Goal: Transaction & Acquisition: Purchase product/service

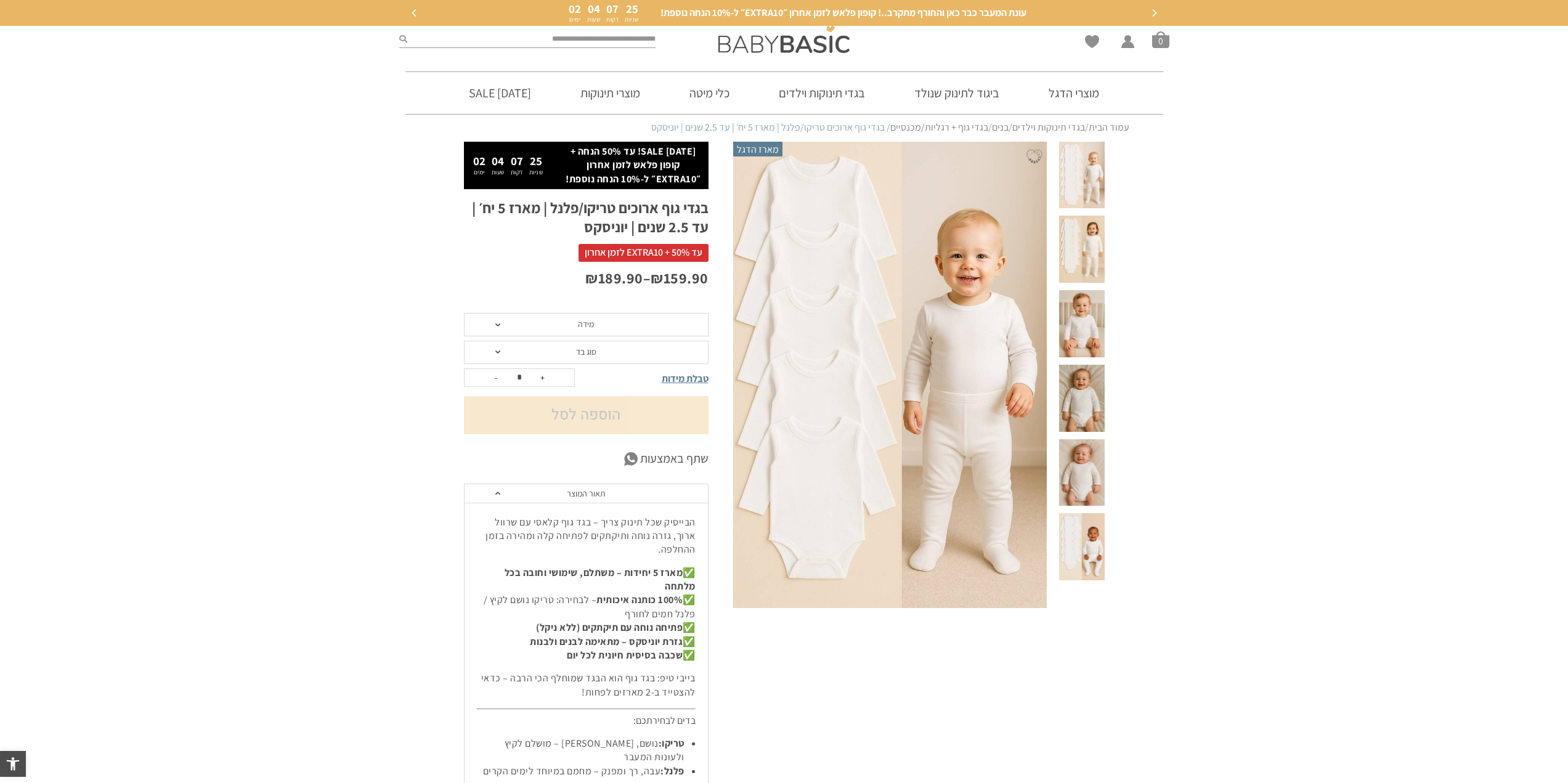
click at [625, 316] on span "מידה" at bounding box center [586, 324] width 245 height 24
click at [591, 402] on div "12-18 חודשים" at bounding box center [586, 406] width 245 height 11
click at [610, 361] on span "סוג בד" at bounding box center [586, 352] width 245 height 24
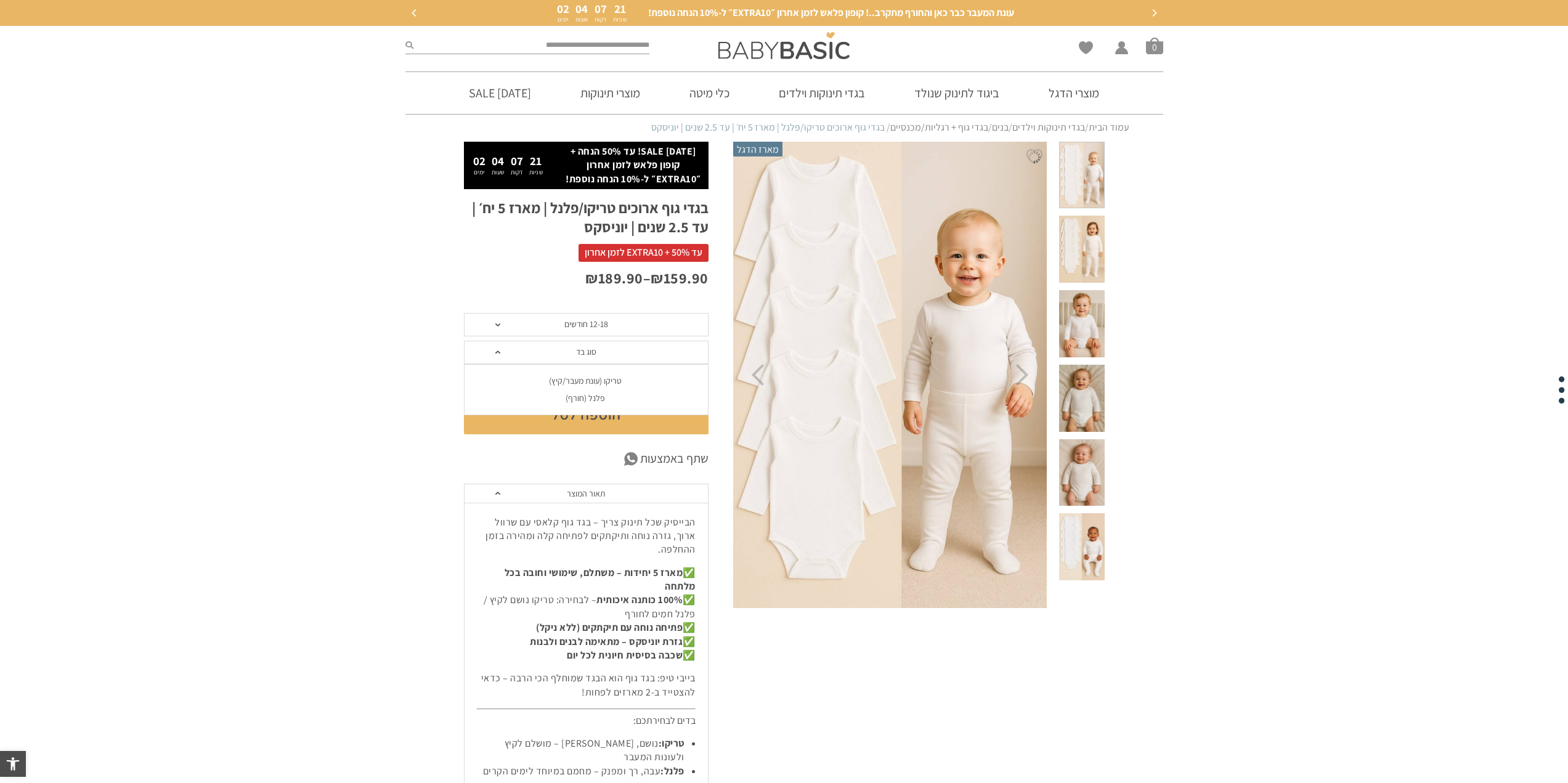
click at [598, 399] on div "פלנל (חורף)" at bounding box center [586, 398] width 245 height 11
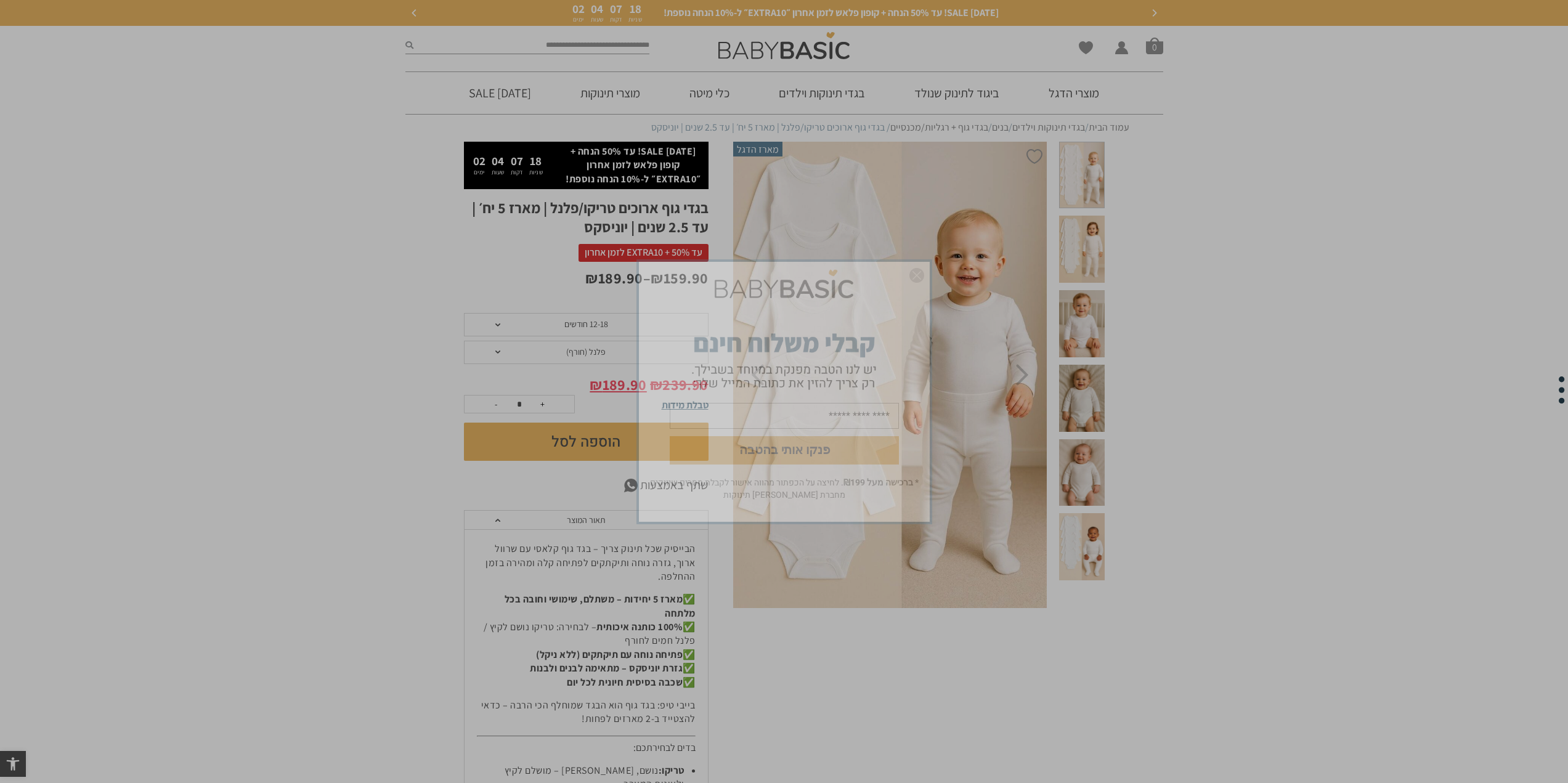
click at [329, 307] on div "פנקו אותי בהטבה * ברכישה מעל ₪199 . לחיצה על הכפתור מהווה אישור לקבלת מסרים שיו…" at bounding box center [784, 392] width 1568 height 783
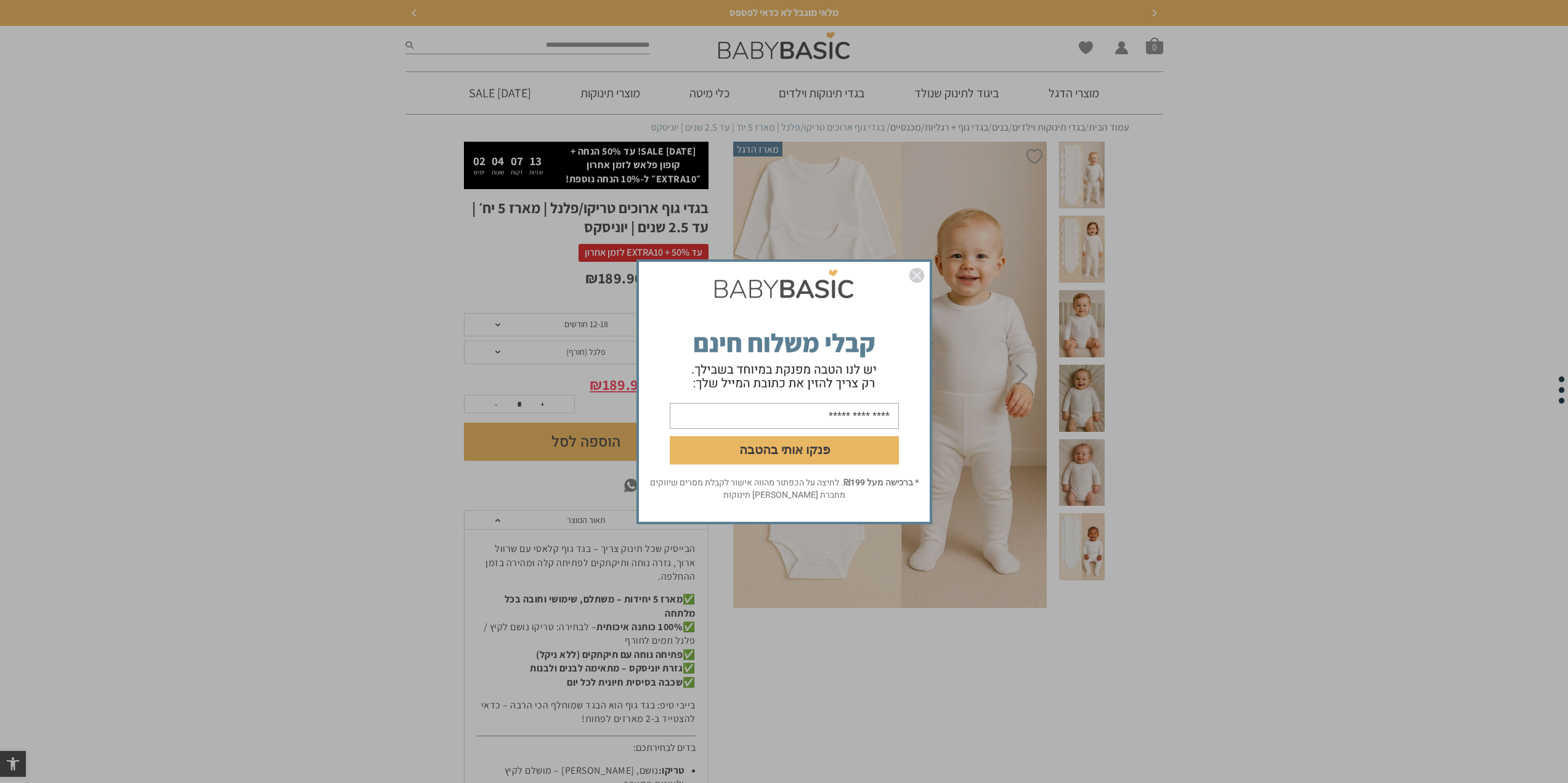
click at [914, 281] on img "סגור" at bounding box center [917, 275] width 15 height 15
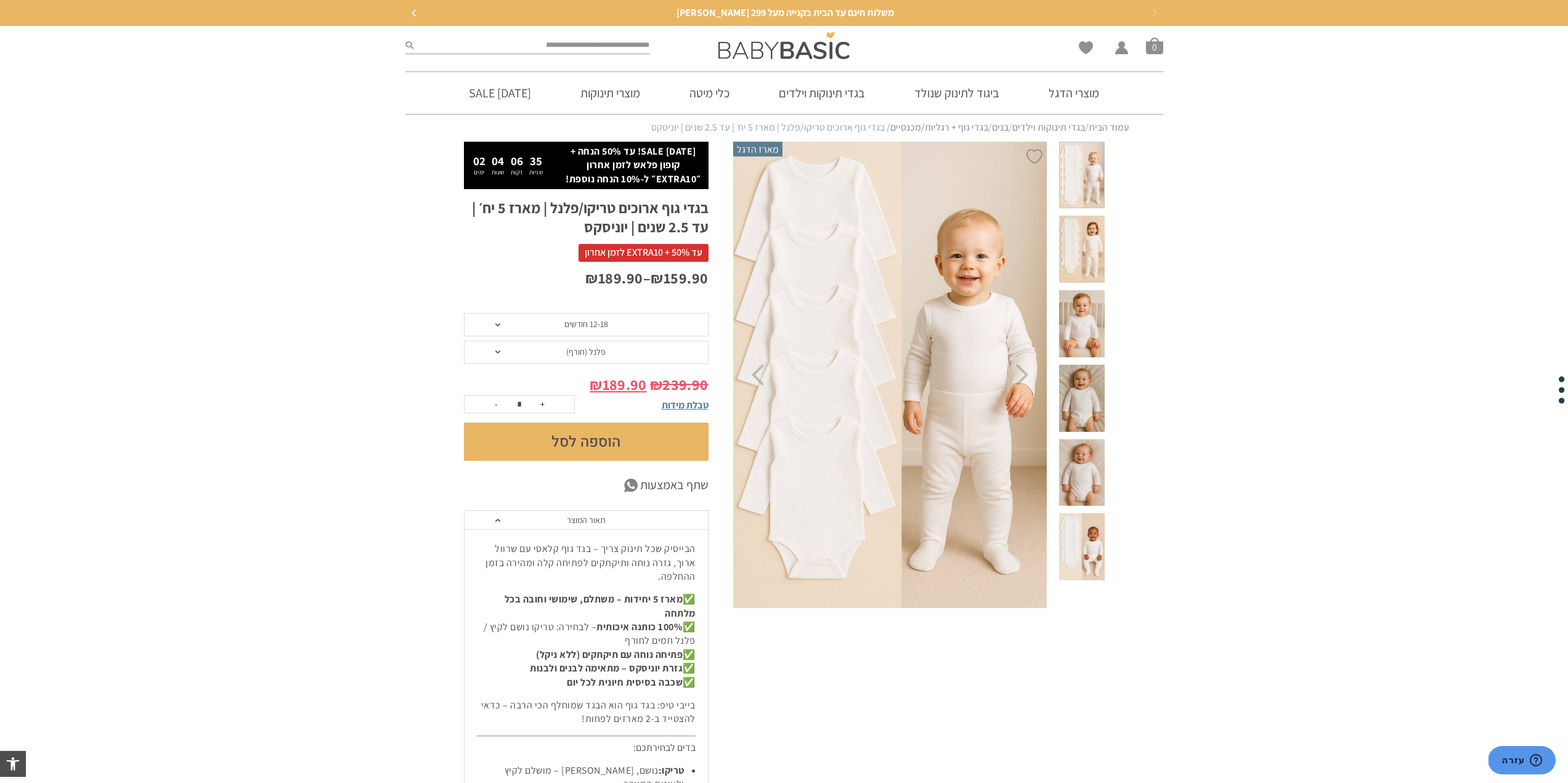
click at [1091, 365] on span at bounding box center [1081, 398] width 45 height 67
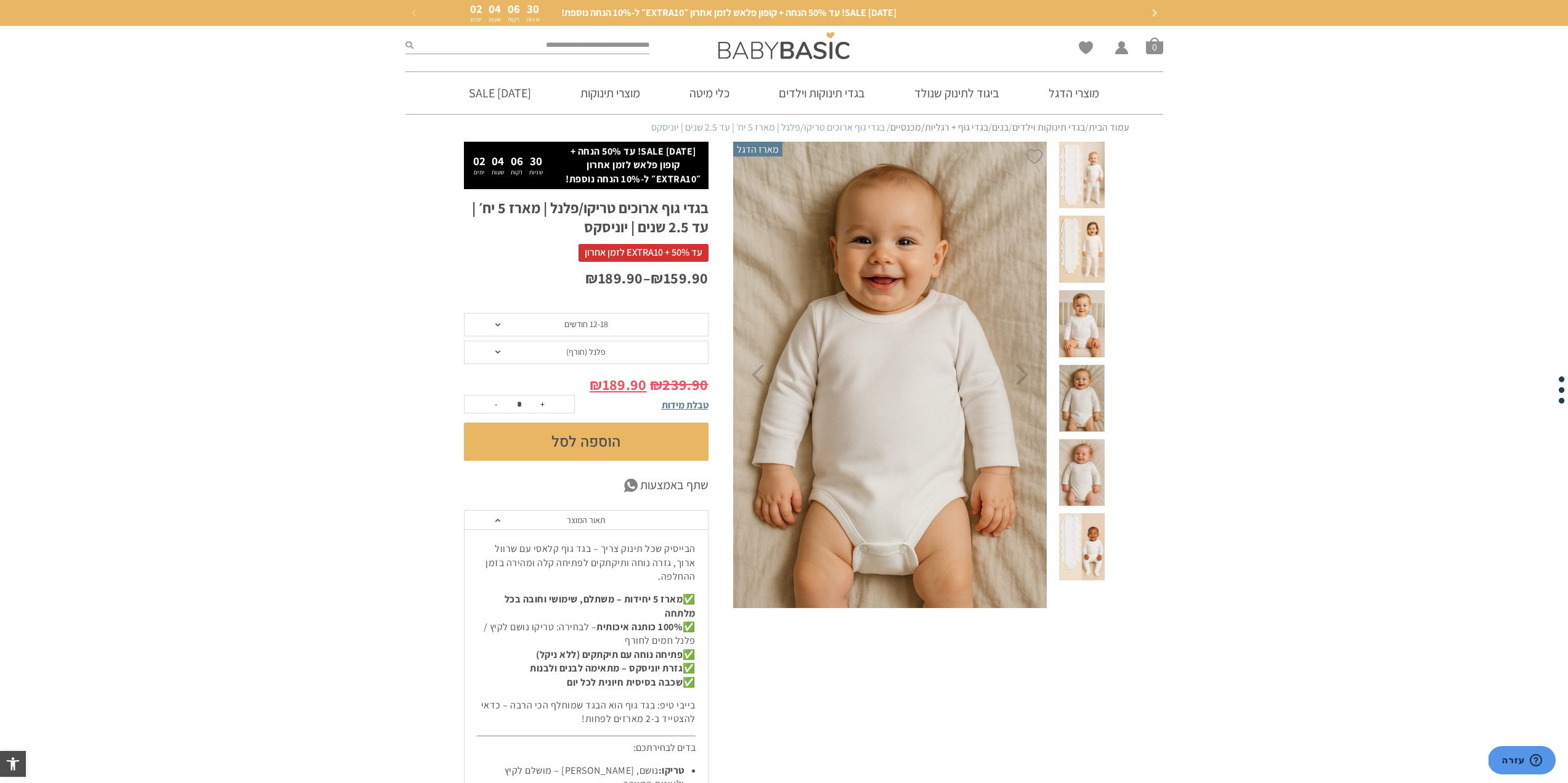
click at [937, 345] on img at bounding box center [890, 375] width 316 height 473
click at [1088, 188] on span at bounding box center [1081, 176] width 45 height 67
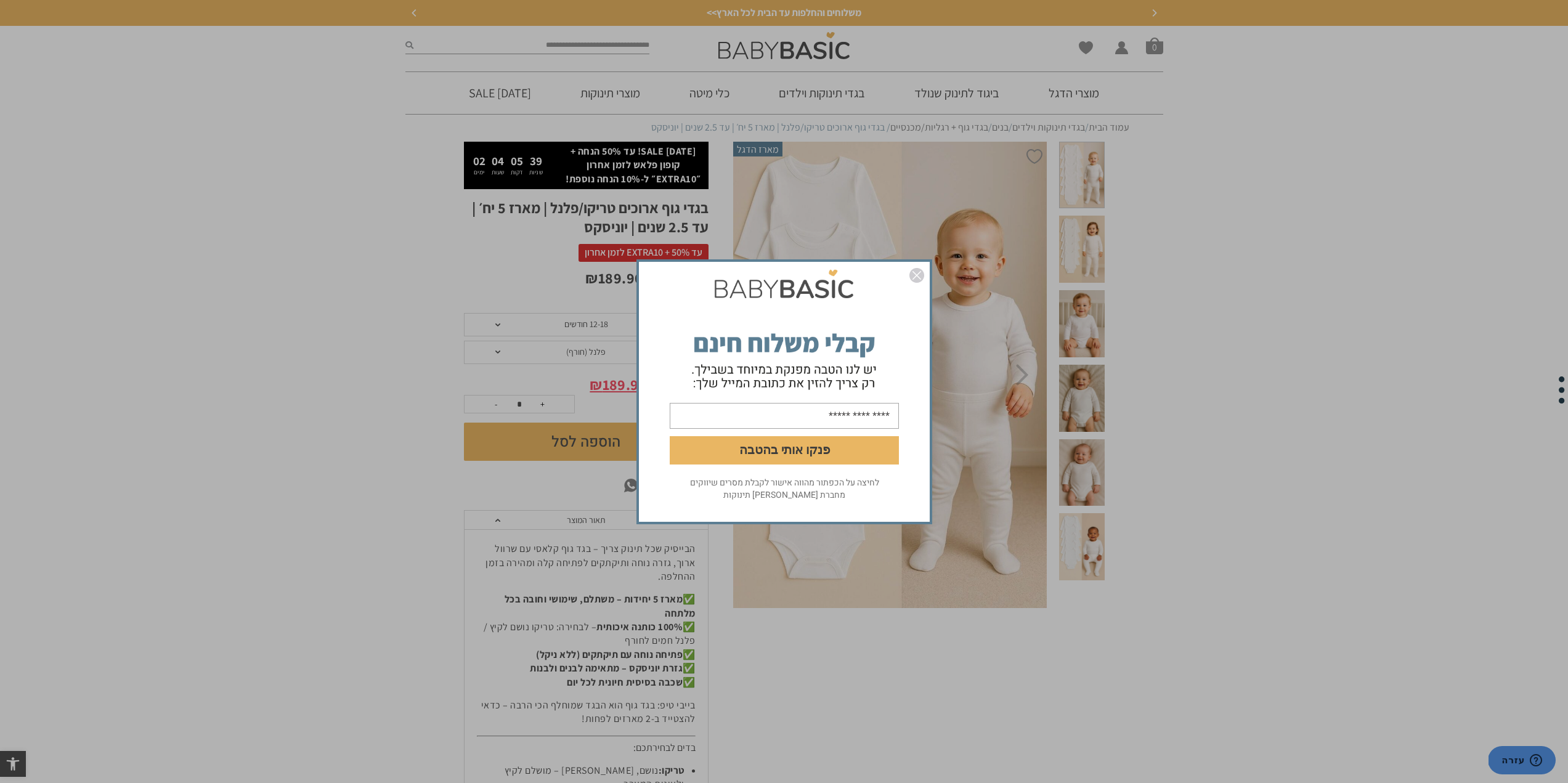
click at [921, 274] on img "סגור" at bounding box center [917, 275] width 15 height 15
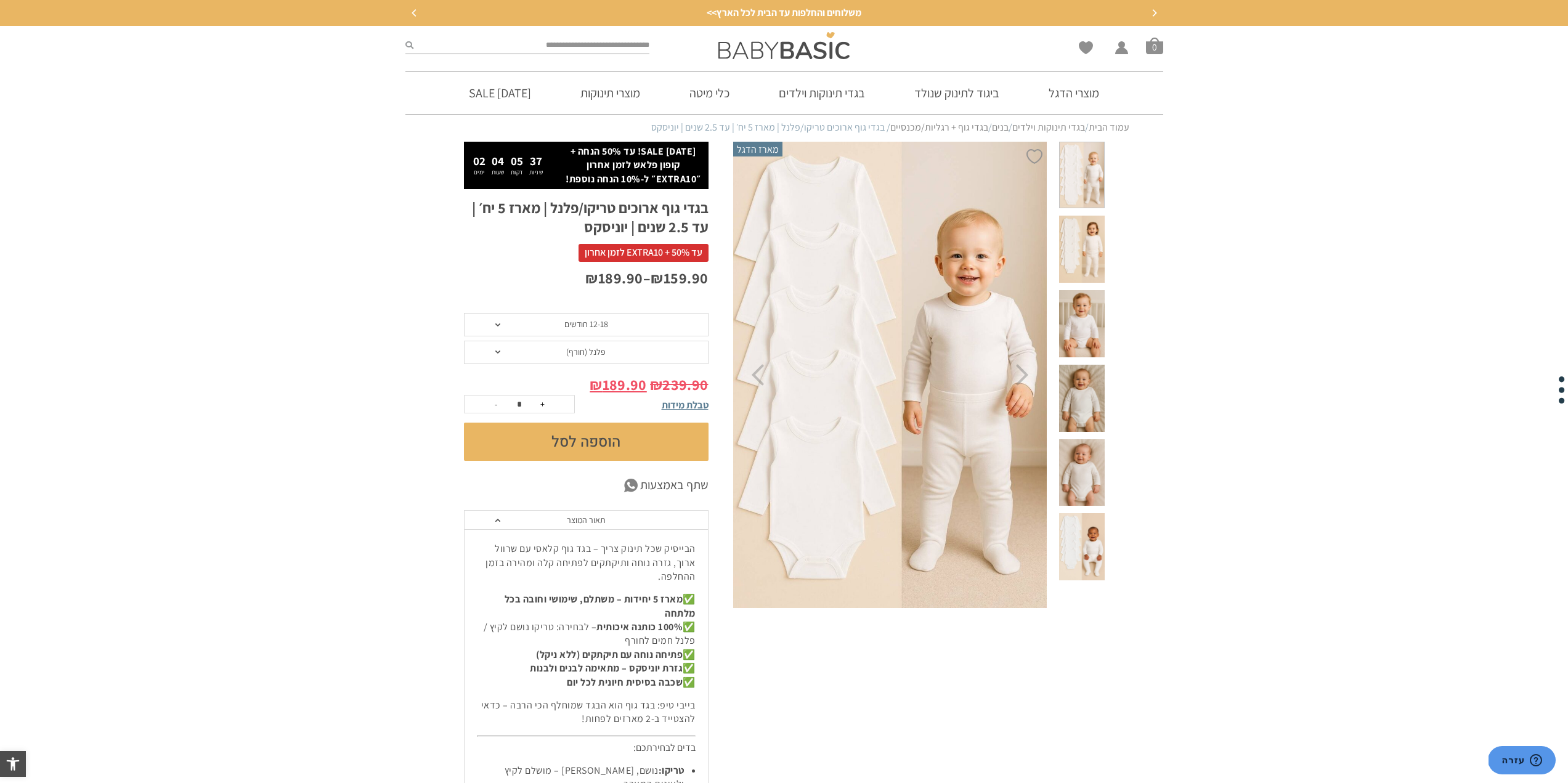
click at [1084, 365] on span at bounding box center [1081, 398] width 45 height 67
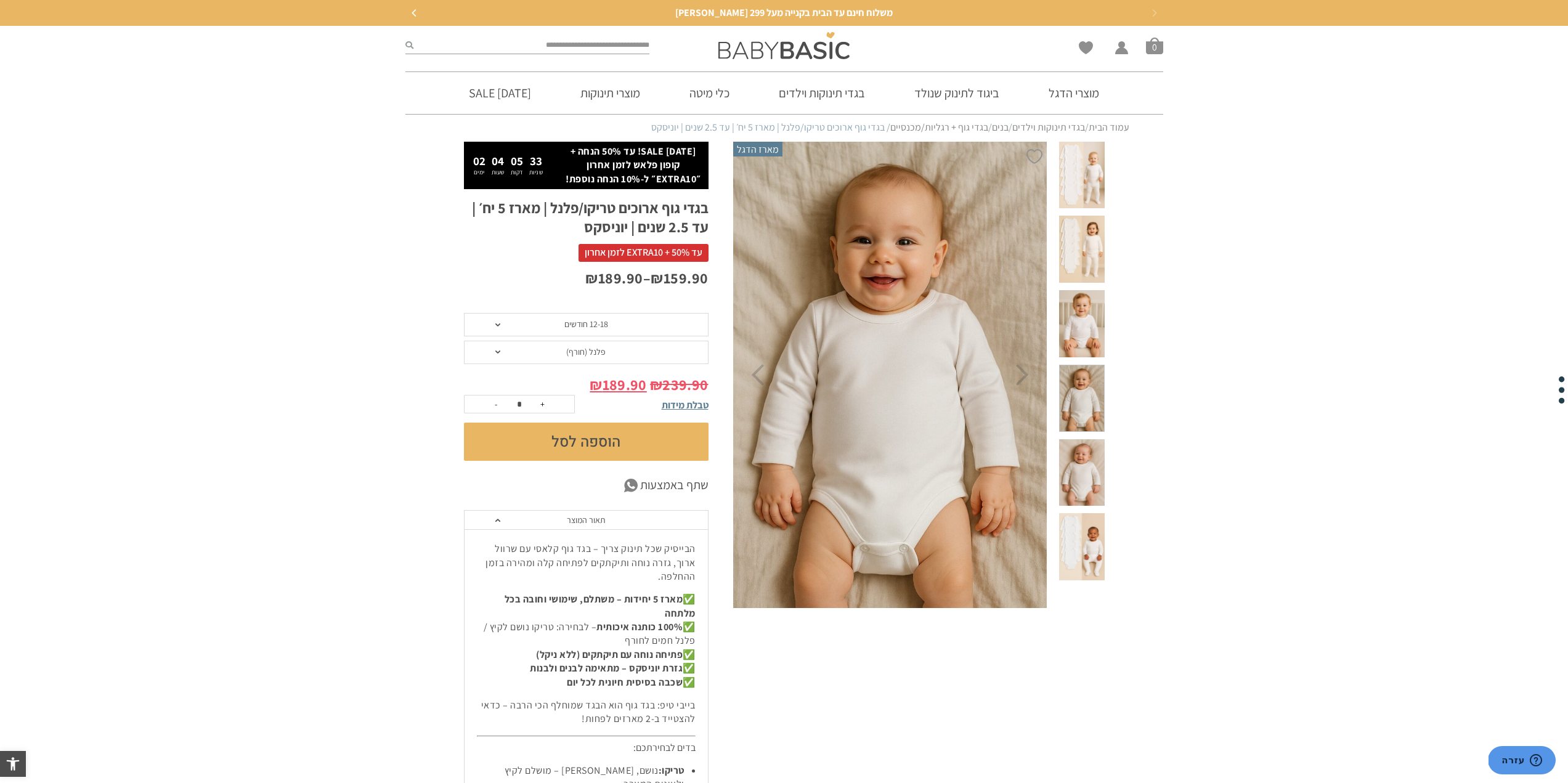
click at [902, 559] on img at bounding box center [890, 375] width 316 height 473
click at [1085, 365] on span at bounding box center [1081, 398] width 45 height 67
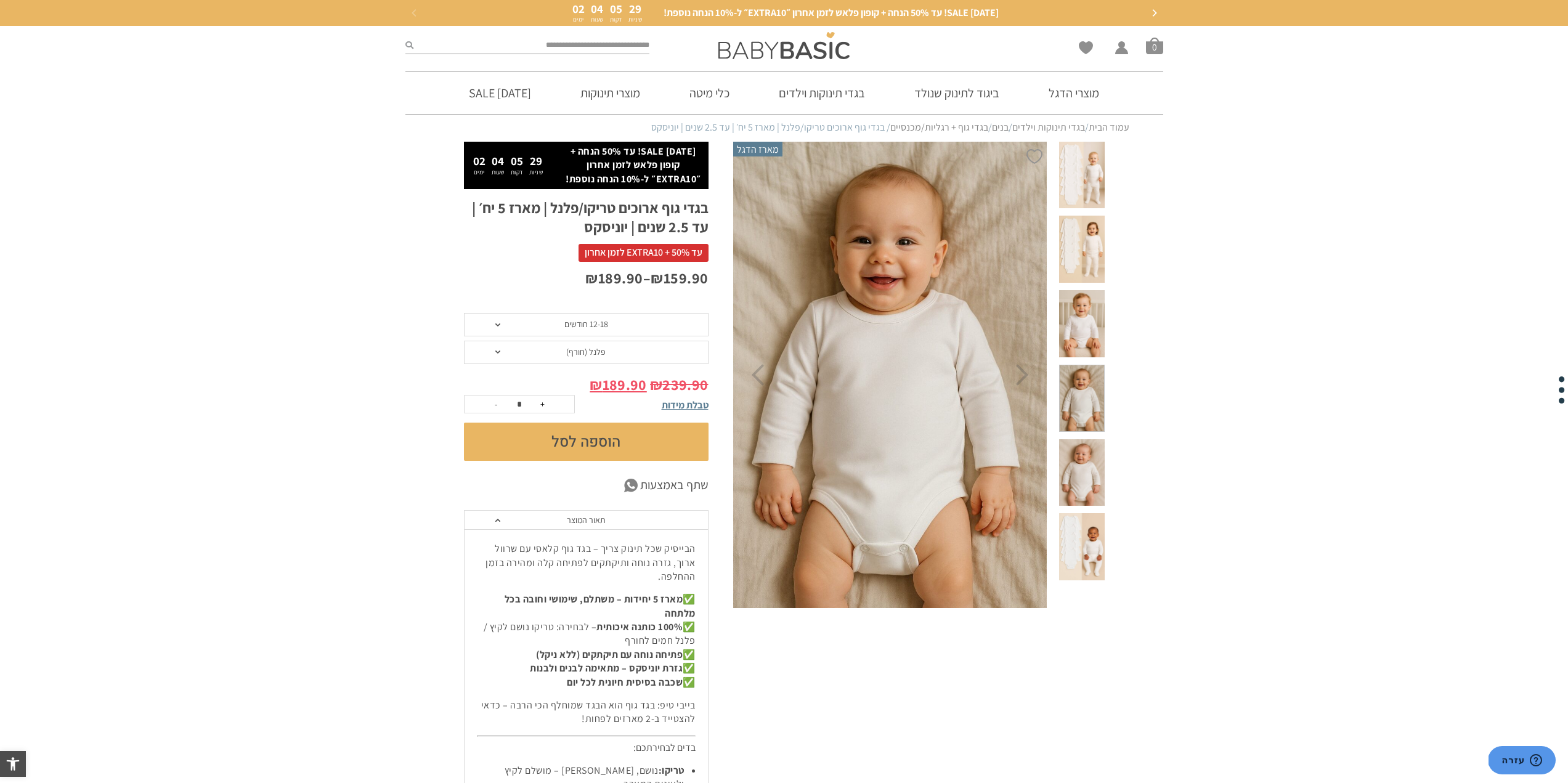
click at [1089, 322] on div at bounding box center [1081, 327] width 45 height 75
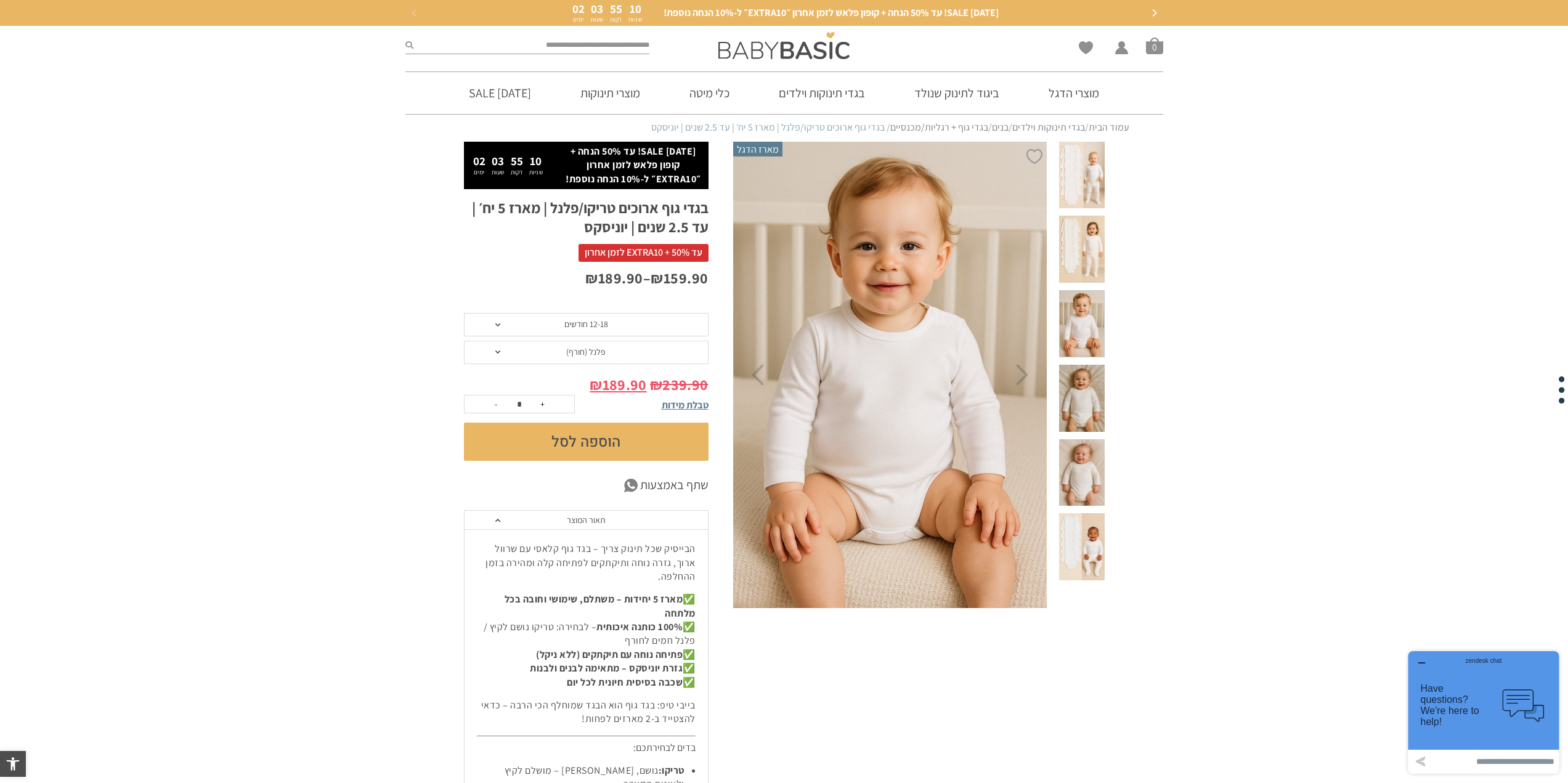
scroll to position [685, 0]
